Goal: Task Accomplishment & Management: Manage account settings

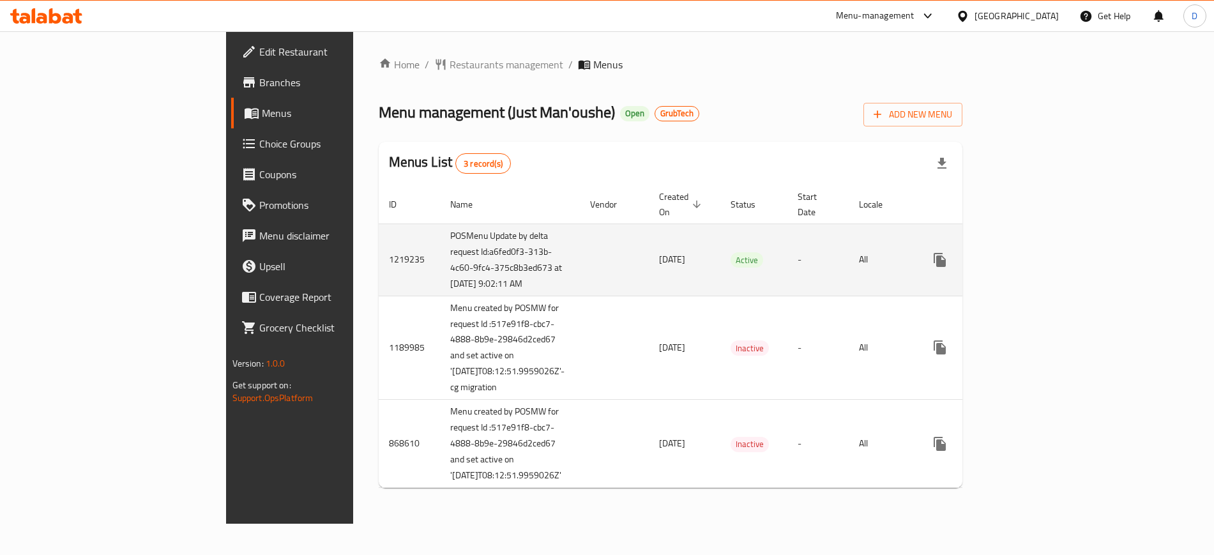
scroll to position [34, 0]
drag, startPoint x: 395, startPoint y: 255, endPoint x: 293, endPoint y: 252, distance: 102.2
click at [440, 252] on td "POSMenu Update by delta request Id:a6fed0f3-313b-4c60-9fc4-375c8b3ed673 at 8/9/…" at bounding box center [510, 260] width 140 height 72
click at [649, 234] on td "16/01/2024" at bounding box center [685, 260] width 72 height 72
click at [1040, 252] on icon "enhanced table" at bounding box center [1032, 259] width 15 height 15
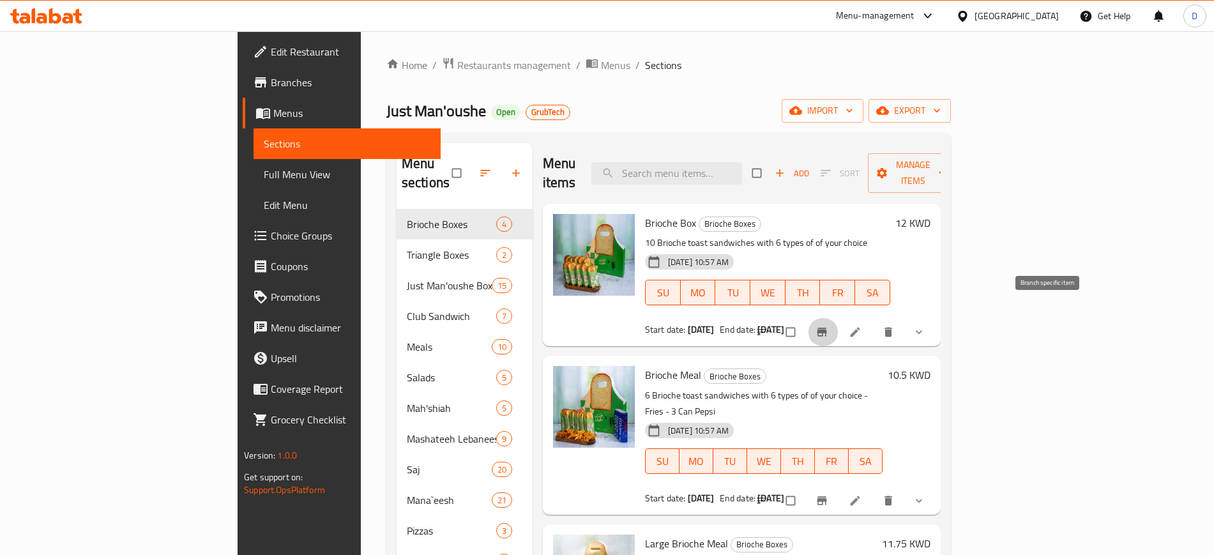
click at [827, 328] on icon "Branch-specific-item" at bounding box center [822, 332] width 10 height 8
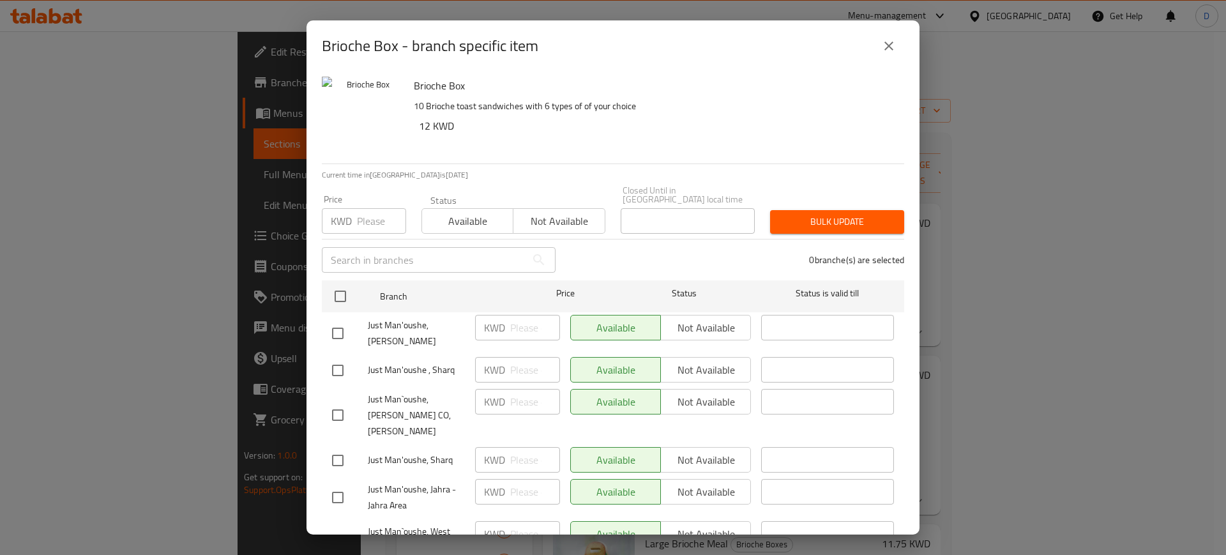
scroll to position [163, 0]
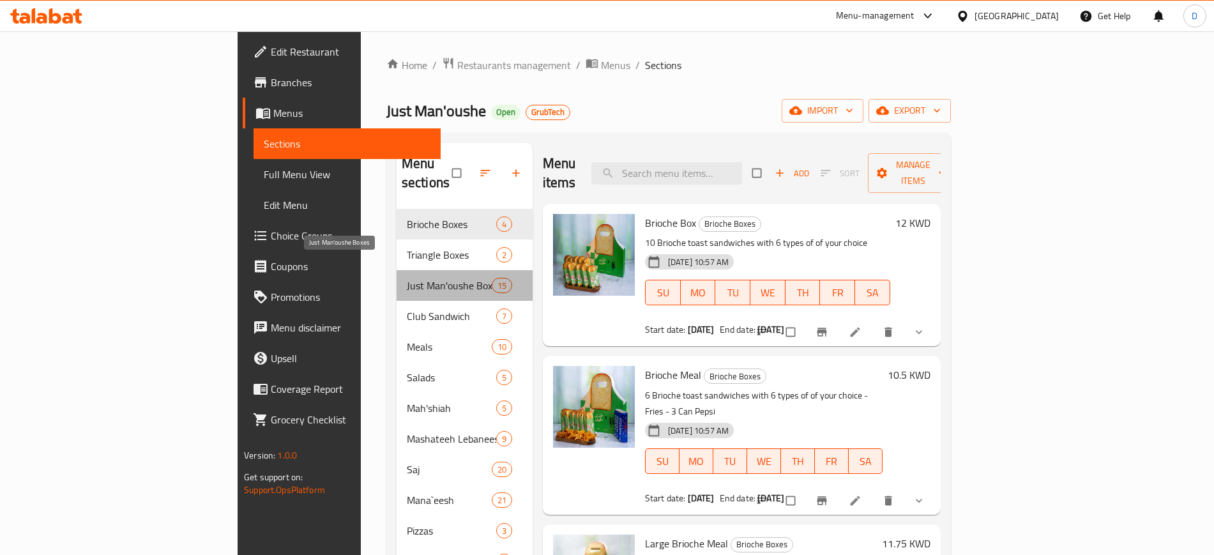
click at [407, 278] on span "Just Man'oushe Boxes" at bounding box center [449, 285] width 85 height 15
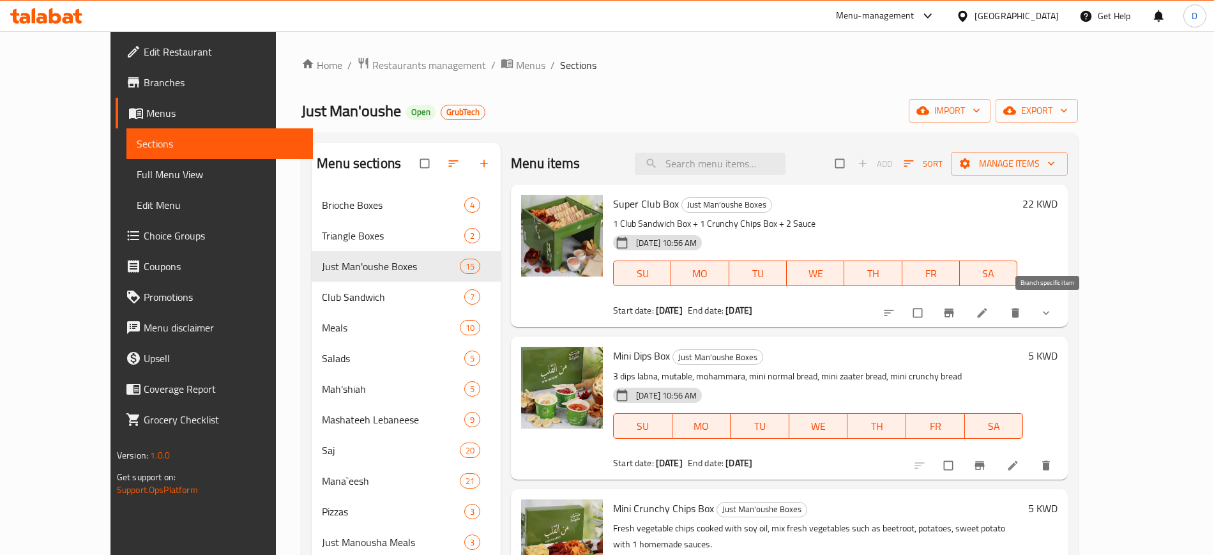
click at [954, 312] on icon "Branch-specific-item" at bounding box center [950, 313] width 10 height 8
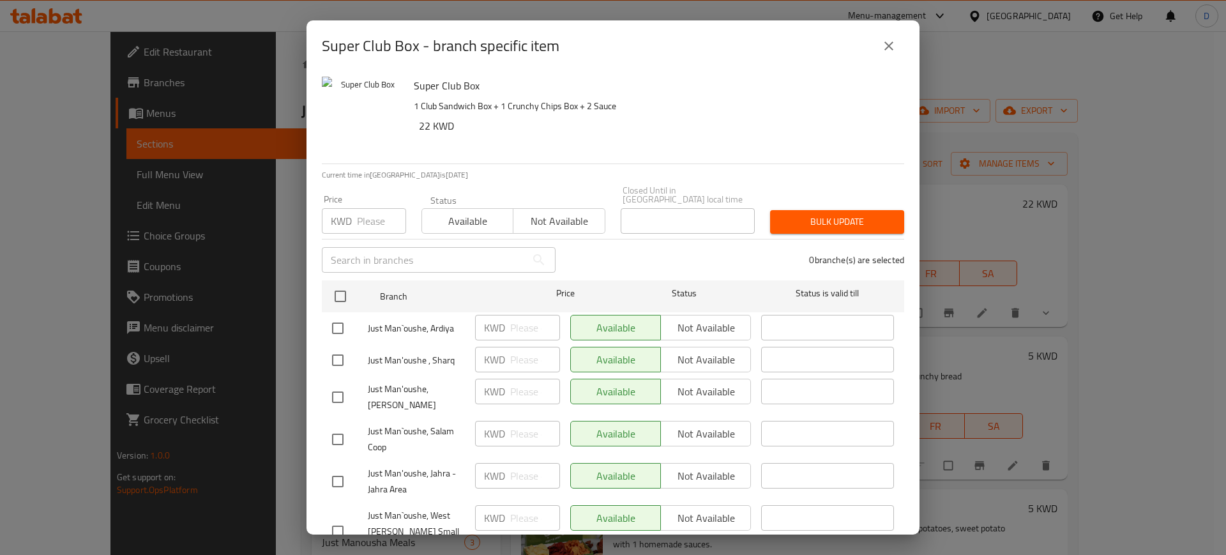
scroll to position [163, 0]
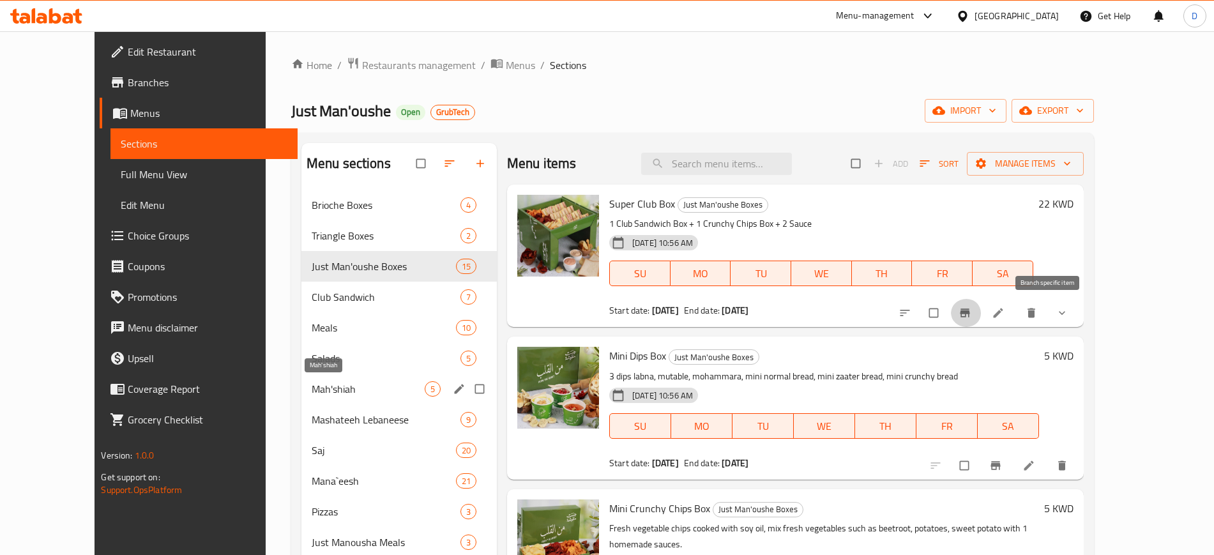
click at [312, 390] on span "Mah'shiah" at bounding box center [368, 388] width 113 height 15
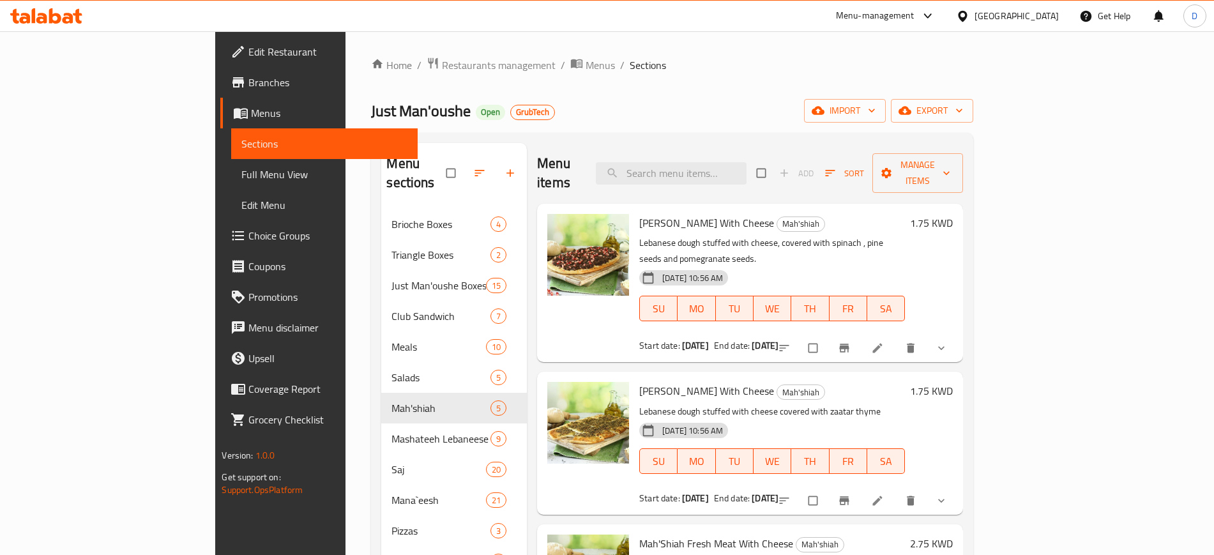
click at [958, 334] on div at bounding box center [864, 348] width 188 height 28
click at [853, 342] on span "Branch-specific-item" at bounding box center [845, 348] width 15 height 13
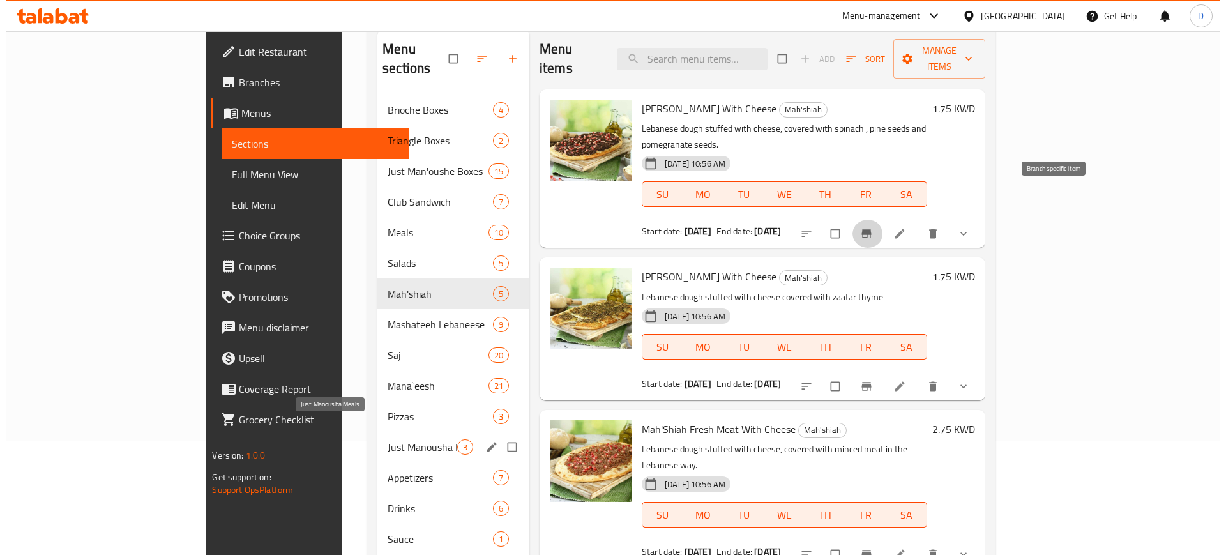
scroll to position [179, 0]
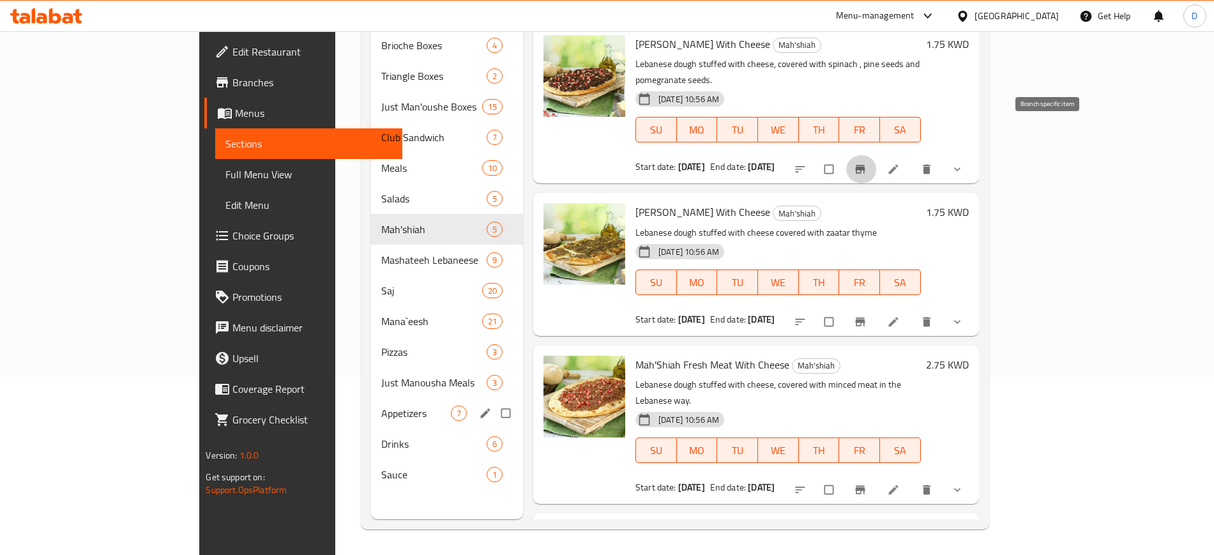
drag, startPoint x: 268, startPoint y: 378, endPoint x: 282, endPoint y: 379, distance: 14.7
click at [371, 398] on div "Appetizers 7" at bounding box center [447, 413] width 152 height 31
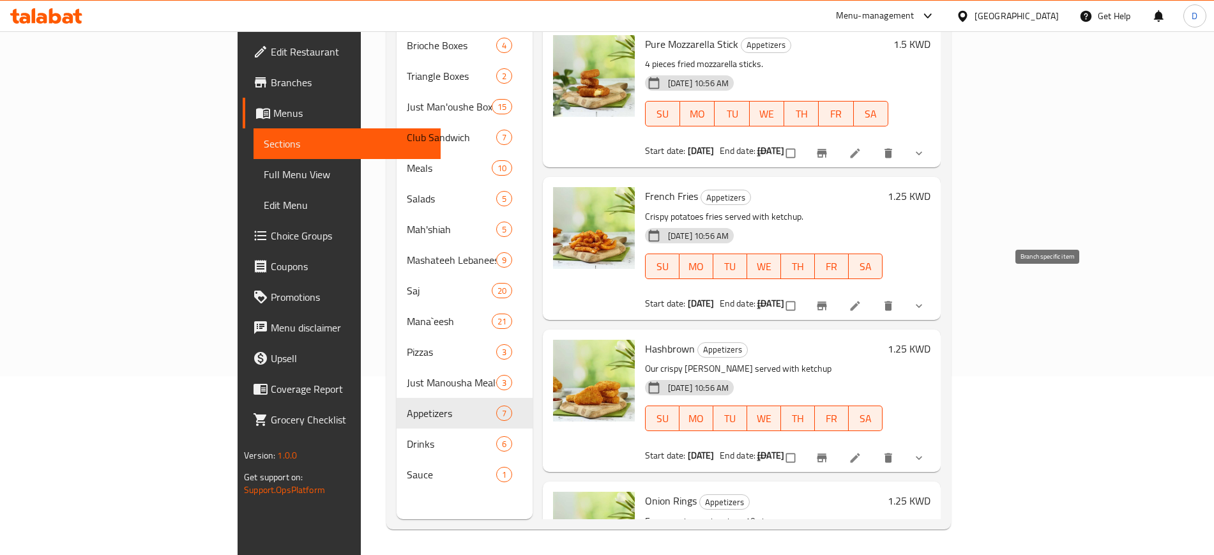
click at [839, 296] on button "Branch-specific-item" at bounding box center [823, 306] width 31 height 28
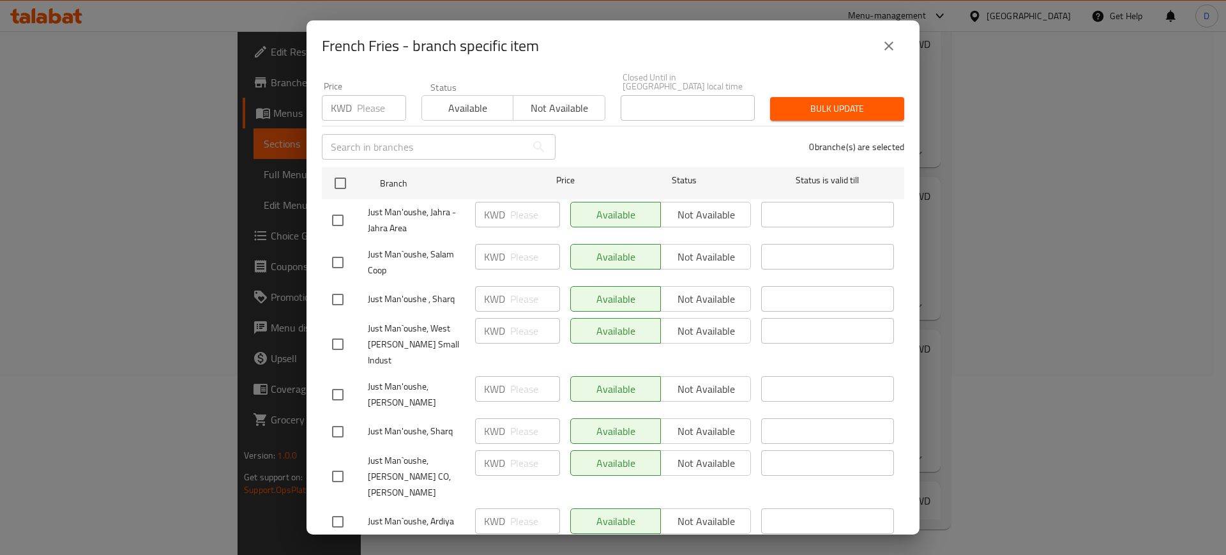
scroll to position [163, 0]
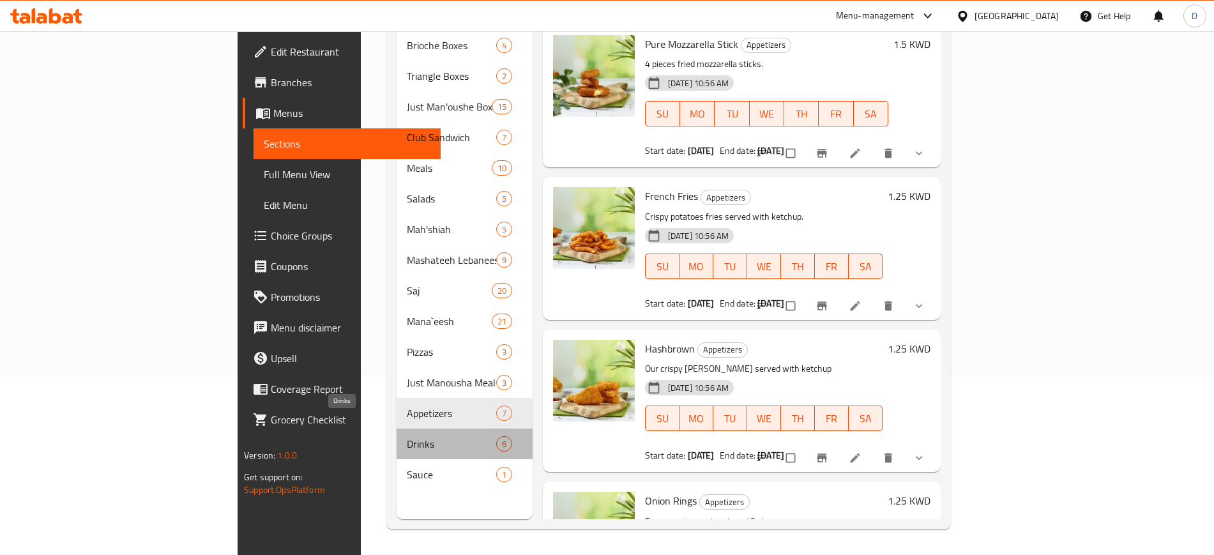
click at [407, 436] on span "Drinks" at bounding box center [451, 443] width 89 height 15
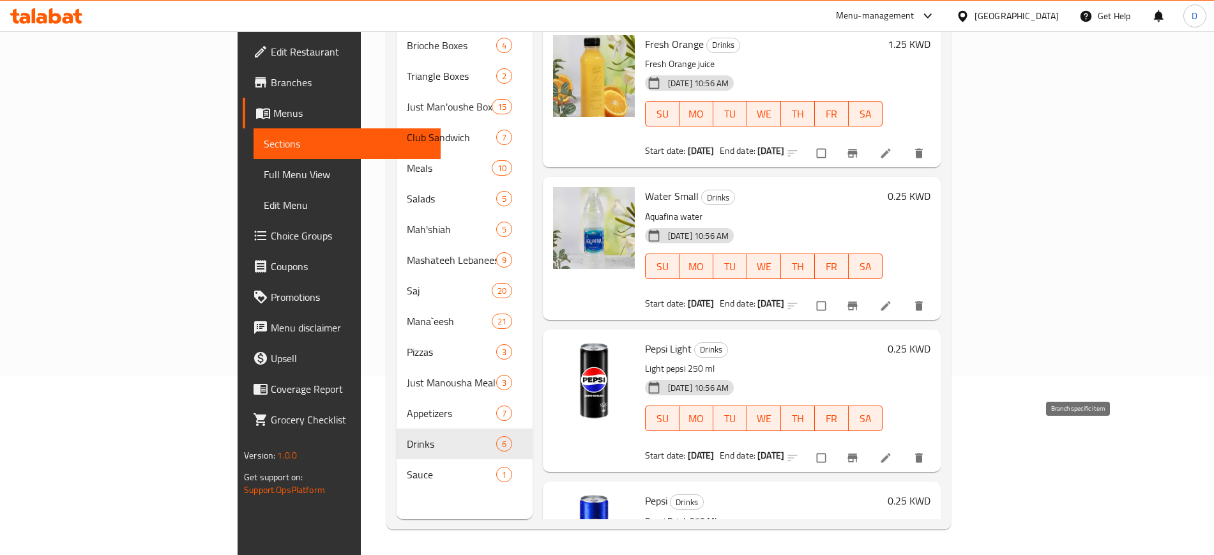
click at [862, 452] on span "Branch-specific-item" at bounding box center [853, 458] width 15 height 13
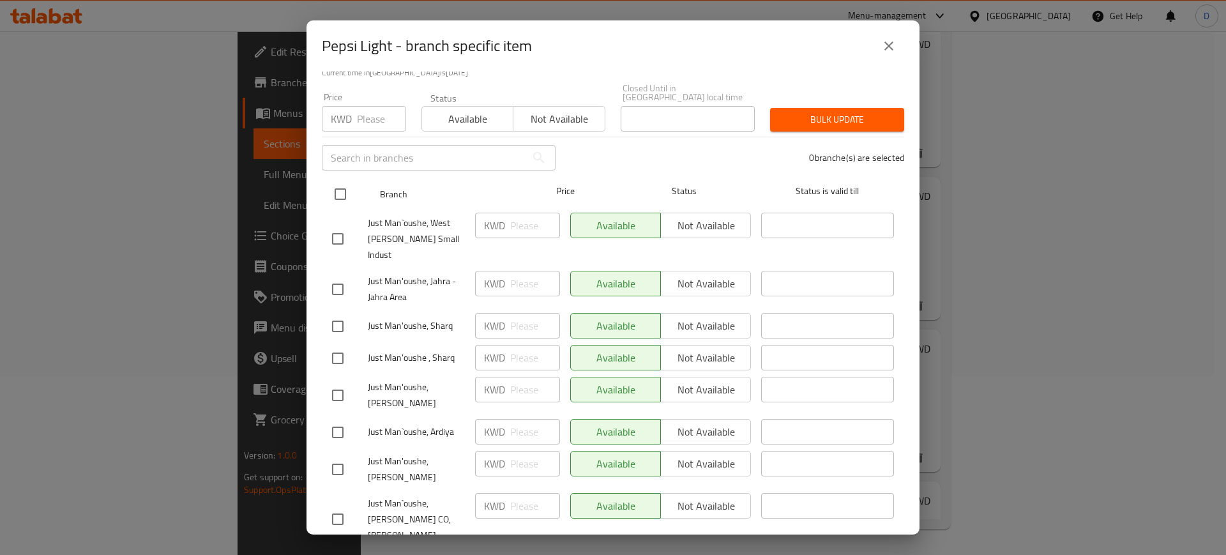
scroll to position [163, 0]
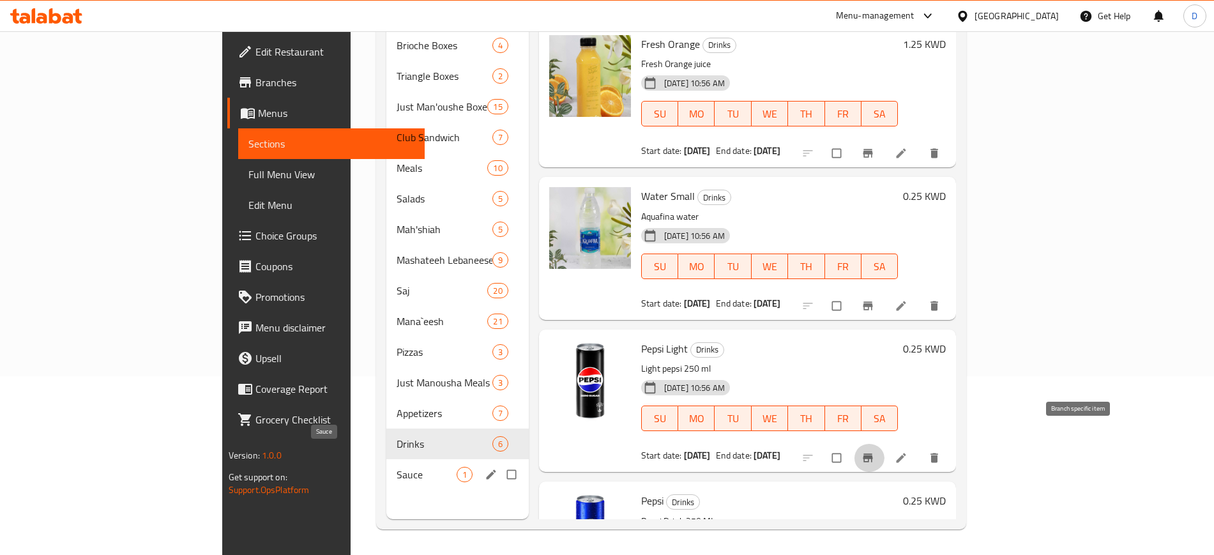
click at [397, 467] on span "Sauce" at bounding box center [427, 474] width 60 height 15
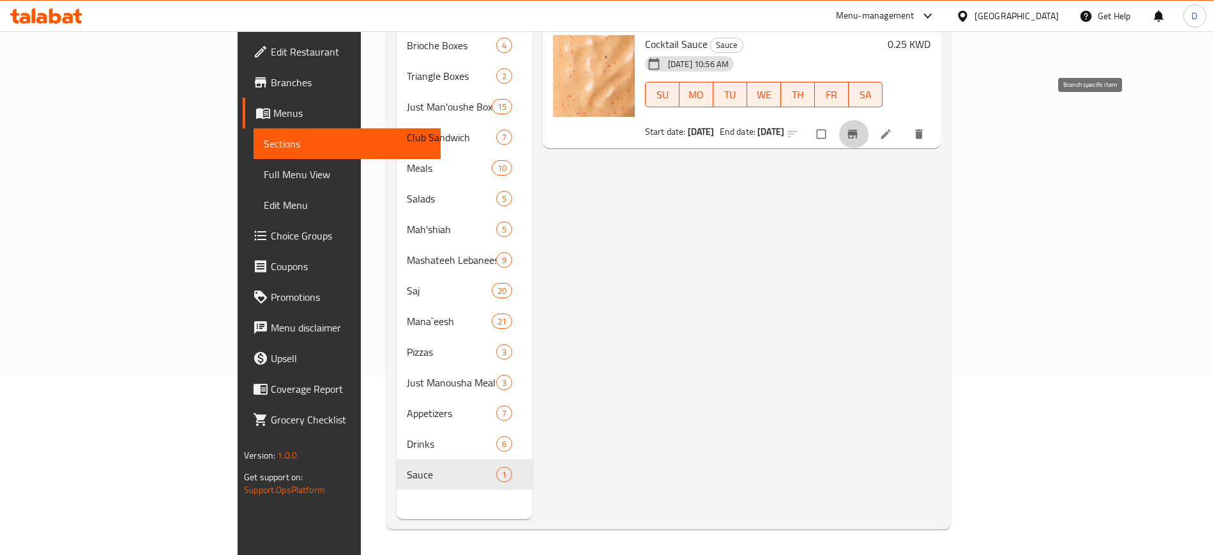
click at [869, 120] on button "Branch-specific-item" at bounding box center [854, 134] width 31 height 28
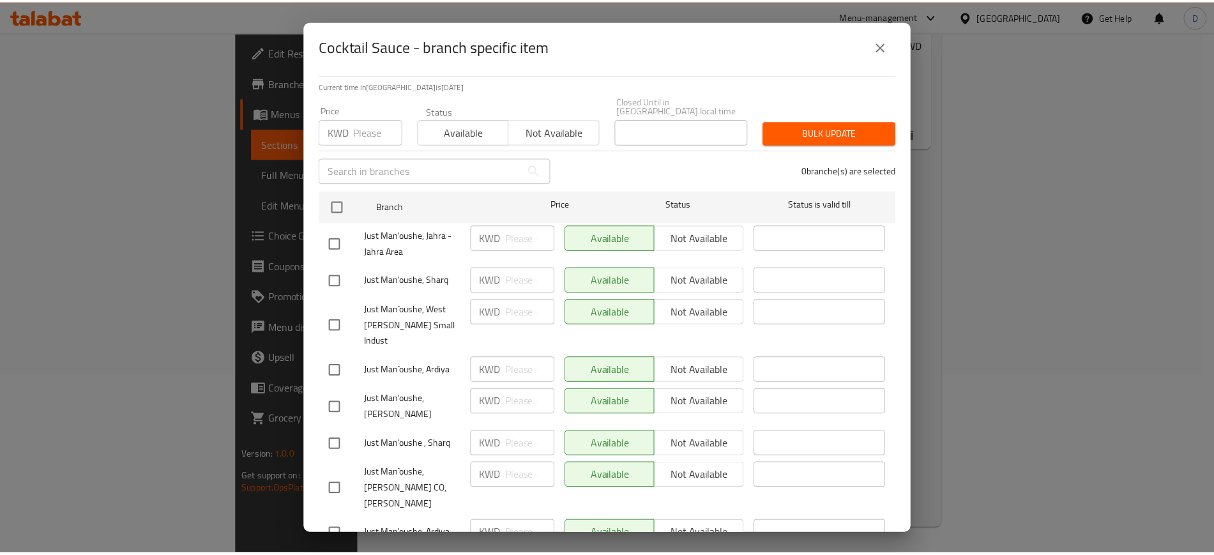
scroll to position [163, 0]
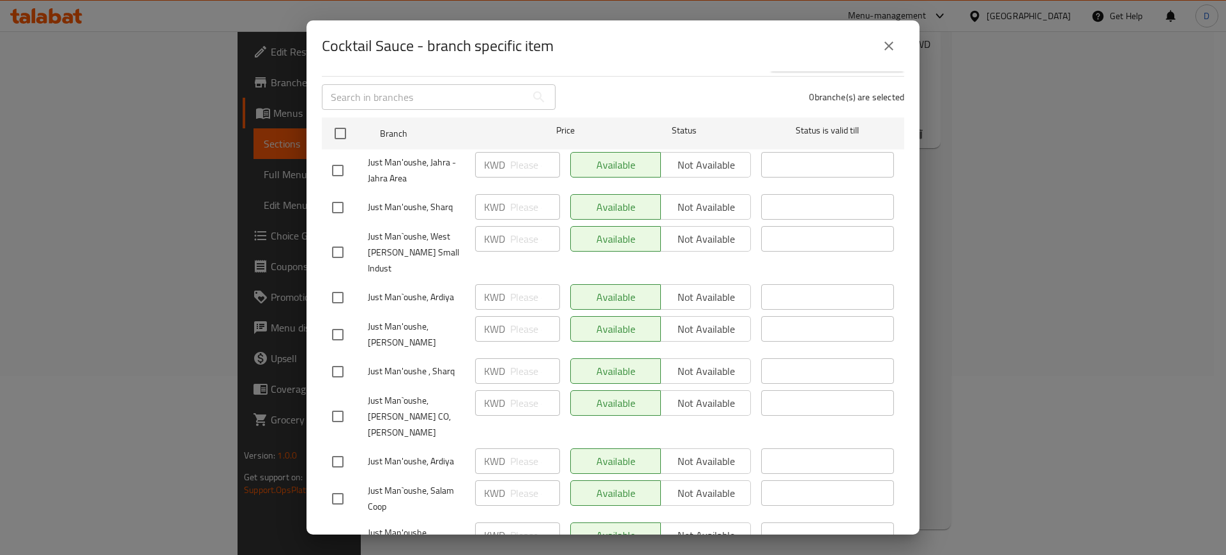
click at [894, 47] on icon "close" at bounding box center [888, 45] width 15 height 15
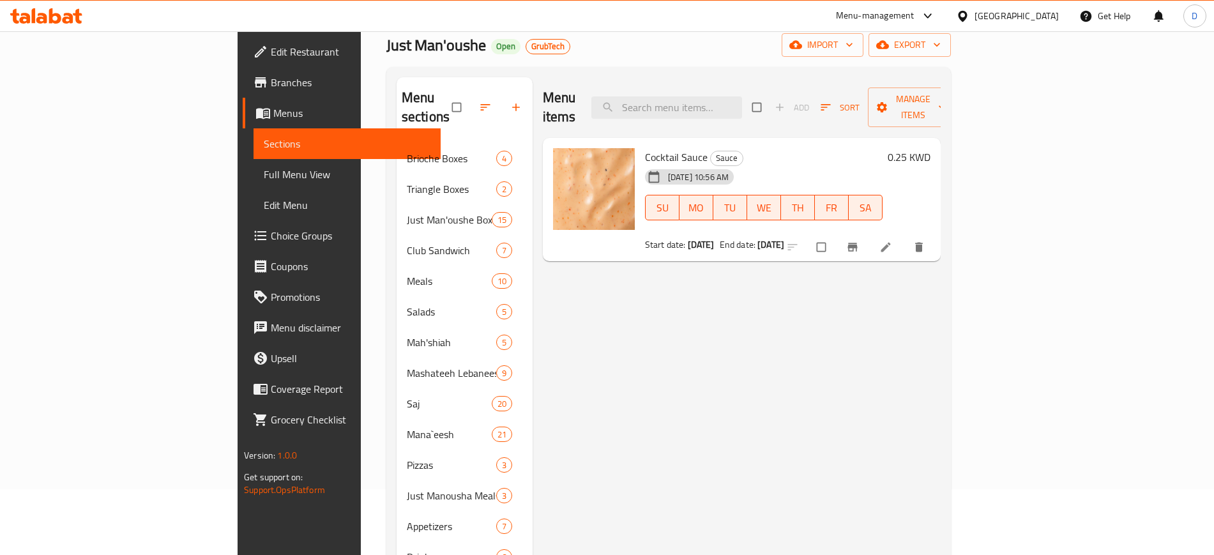
scroll to position [0, 0]
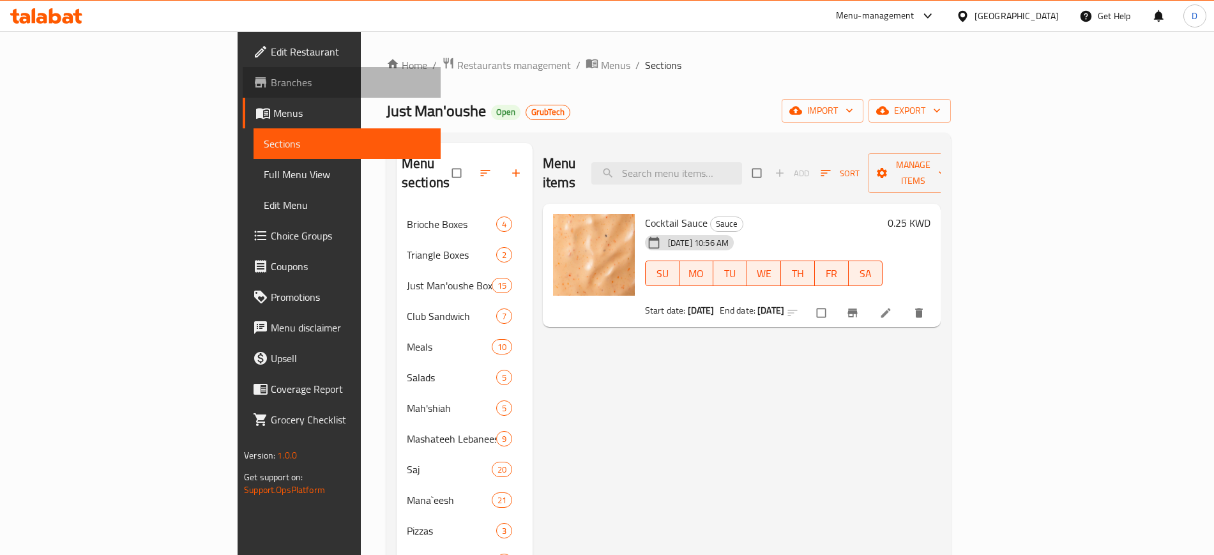
click at [271, 80] on span "Branches" at bounding box center [350, 82] width 159 height 15
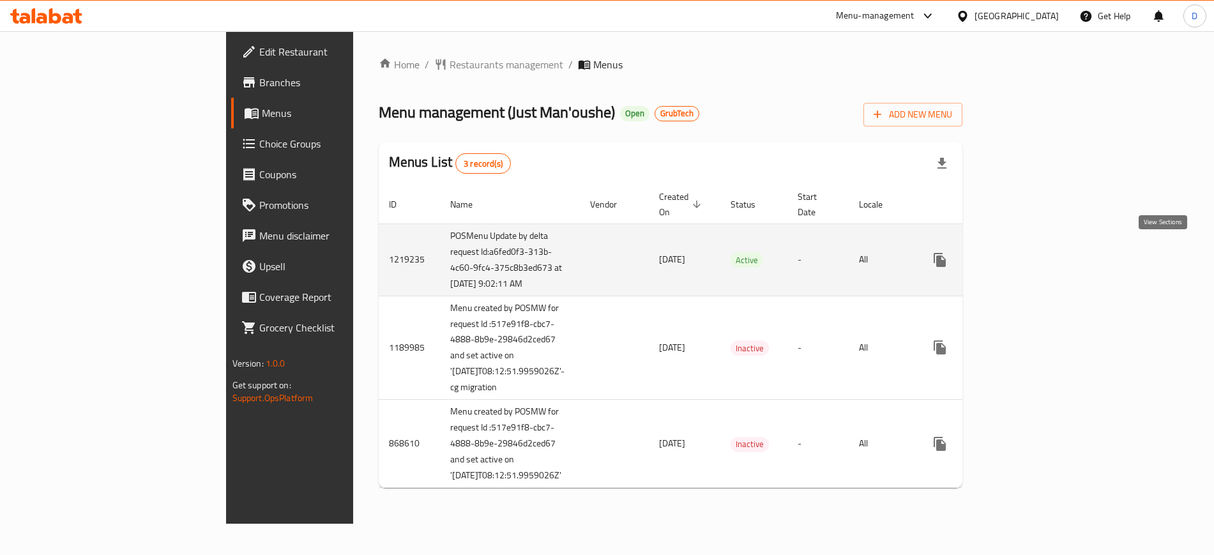
click at [1038, 254] on icon "enhanced table" at bounding box center [1031, 259] width 11 height 11
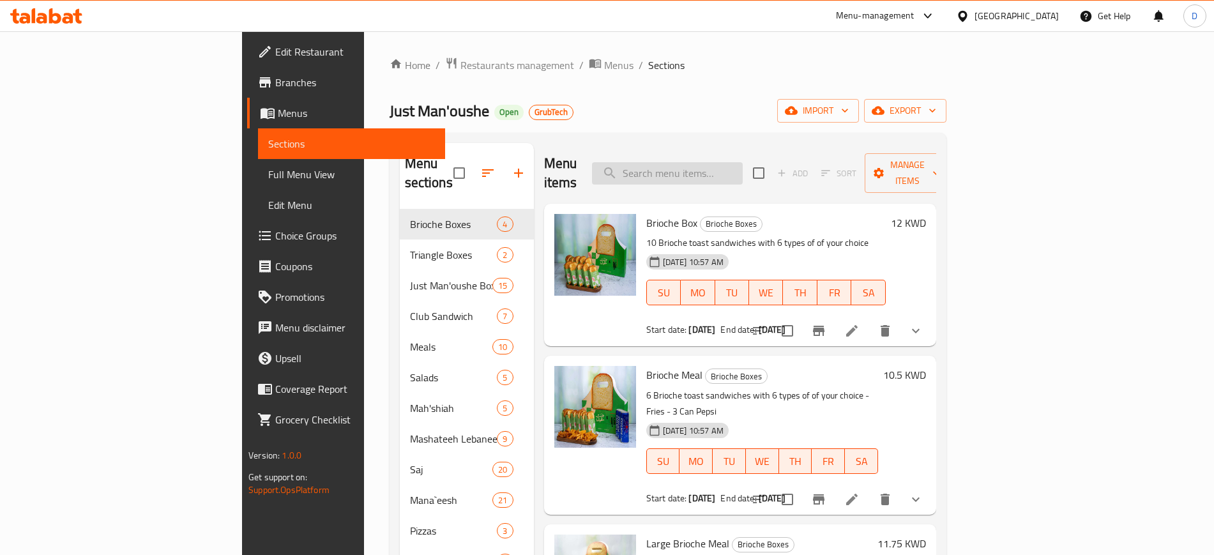
click at [740, 169] on input "search" at bounding box center [667, 173] width 151 height 22
type input "Brioche"
click at [858, 325] on icon at bounding box center [851, 330] width 11 height 11
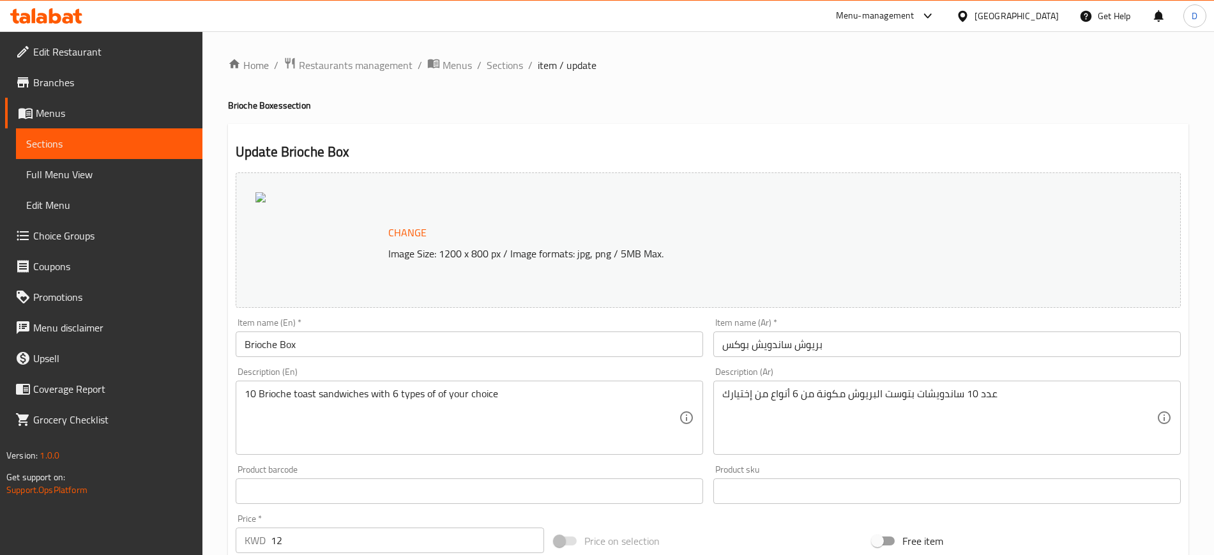
click at [52, 144] on span "Sections" at bounding box center [109, 143] width 166 height 15
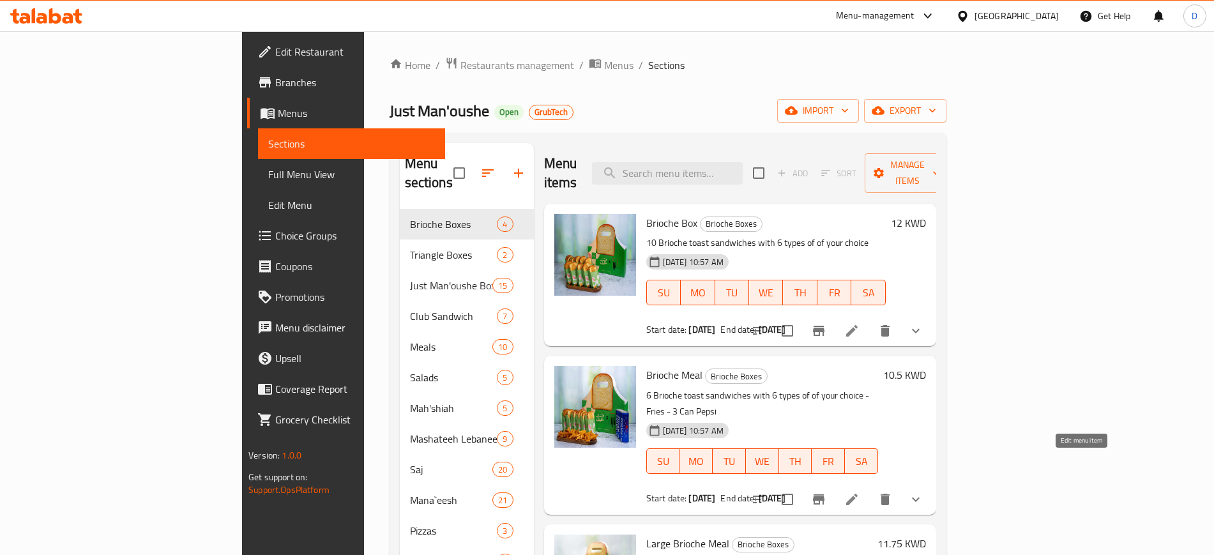
click at [860, 492] on icon at bounding box center [851, 499] width 15 height 15
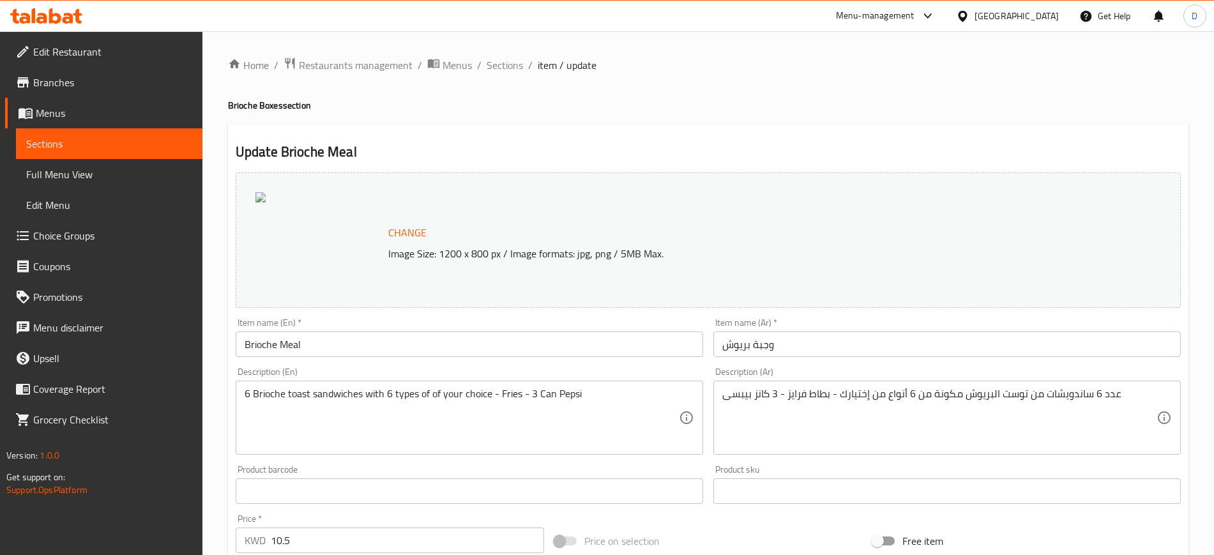
click at [56, 143] on span "Sections" at bounding box center [109, 143] width 166 height 15
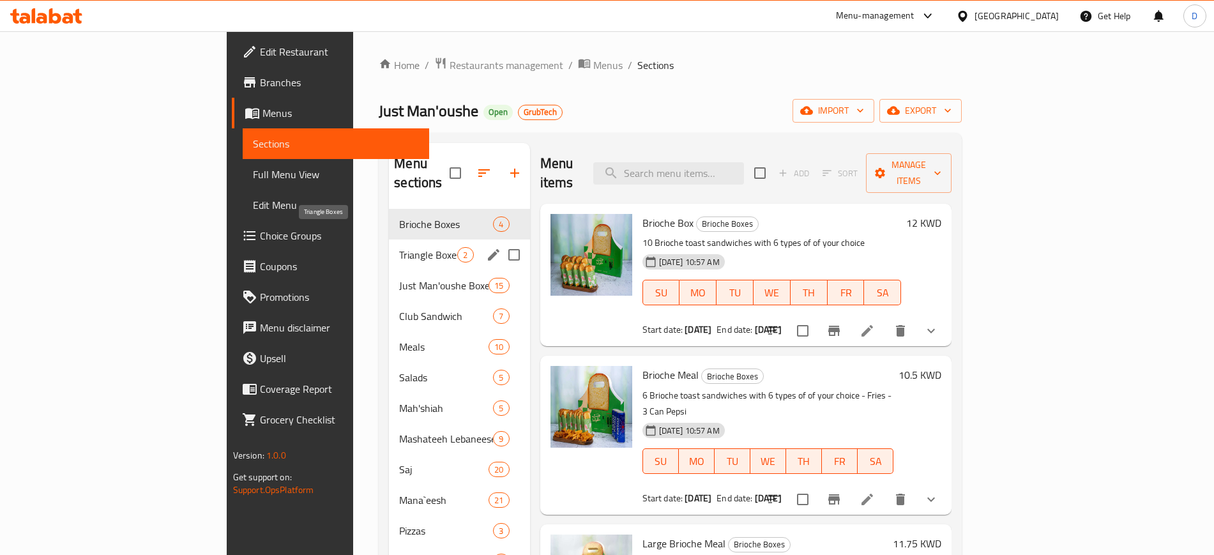
click at [399, 247] on span "Triangle Boxes" at bounding box center [428, 254] width 58 height 15
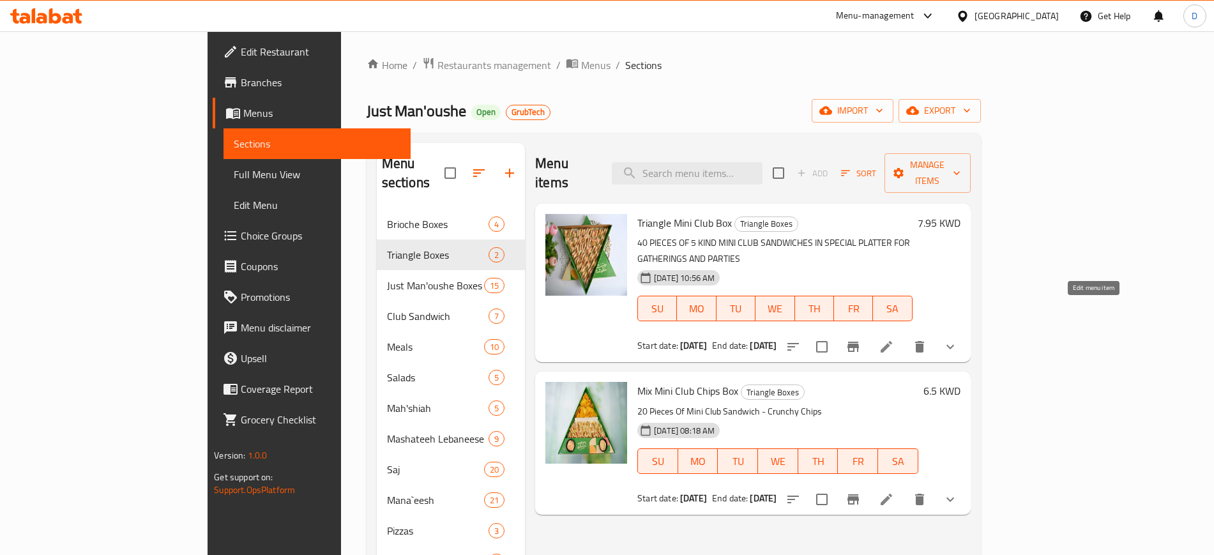
click at [892, 341] on icon at bounding box center [886, 346] width 11 height 11
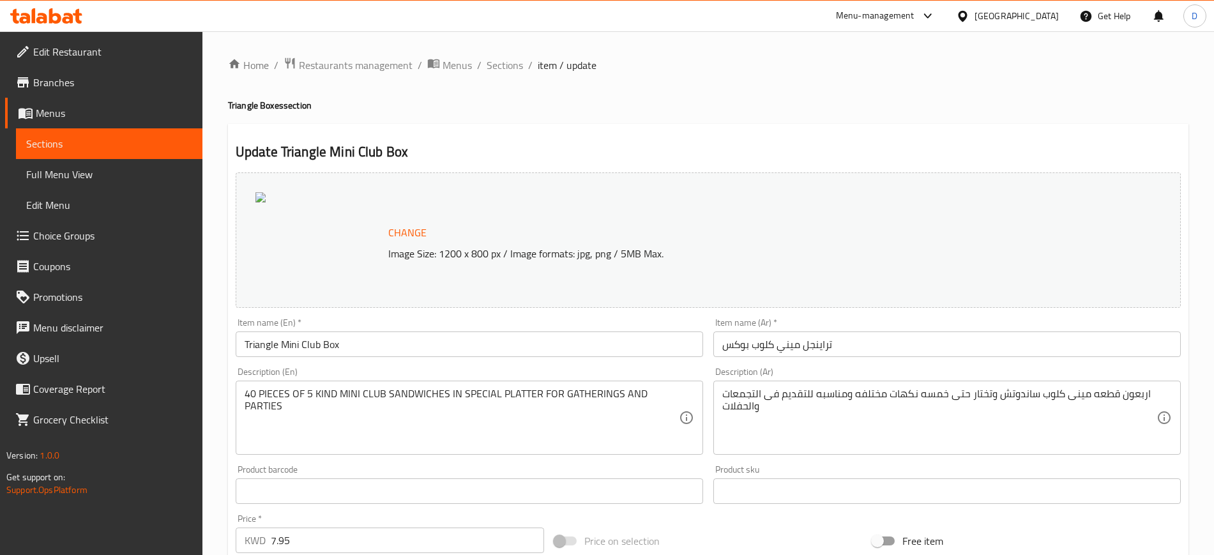
click at [43, 143] on span "Sections" at bounding box center [109, 143] width 166 height 15
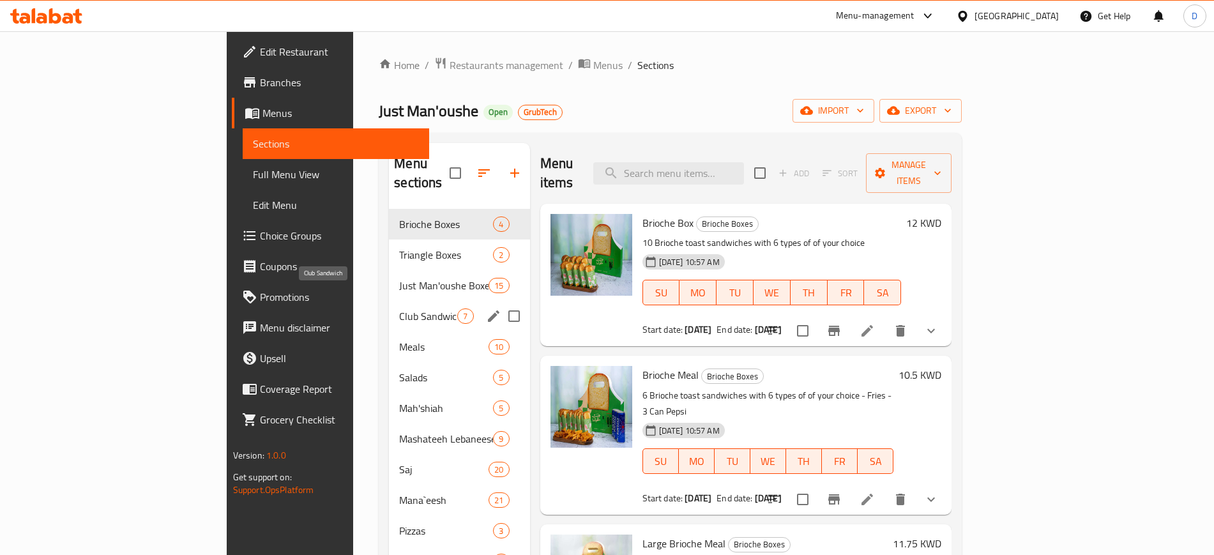
click at [389, 301] on div "Club Sandwich 7" at bounding box center [459, 316] width 141 height 31
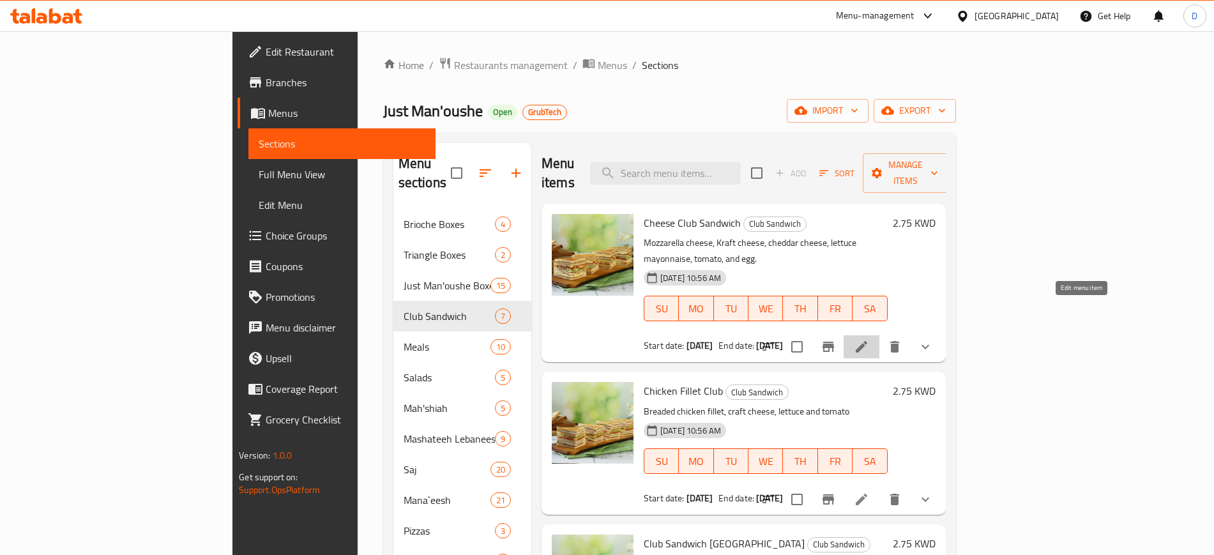
click at [869, 339] on icon at bounding box center [861, 346] width 15 height 15
